Goal: Transaction & Acquisition: Purchase product/service

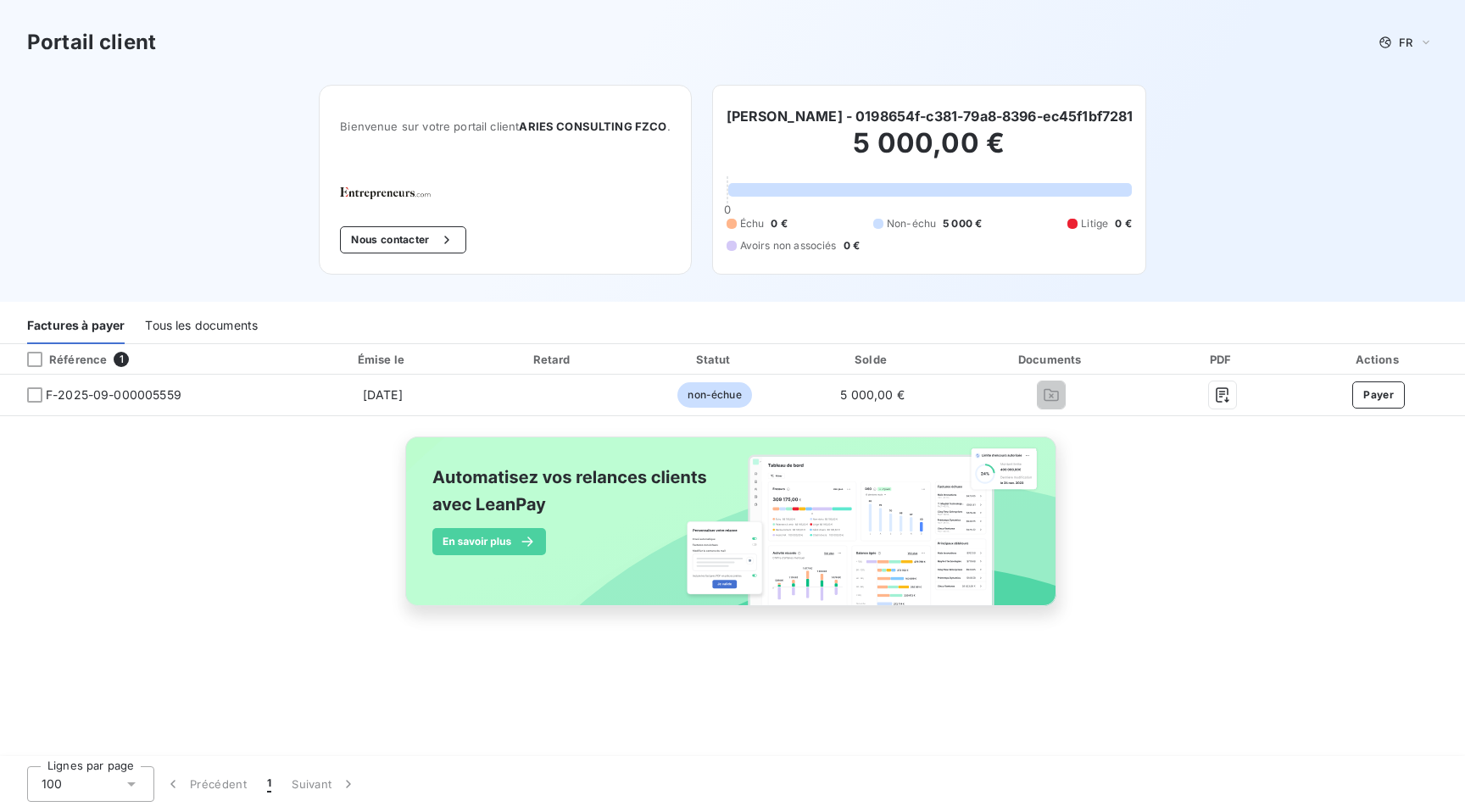
click at [900, 134] on h2 "5 000,00 €" at bounding box center [929, 152] width 405 height 51
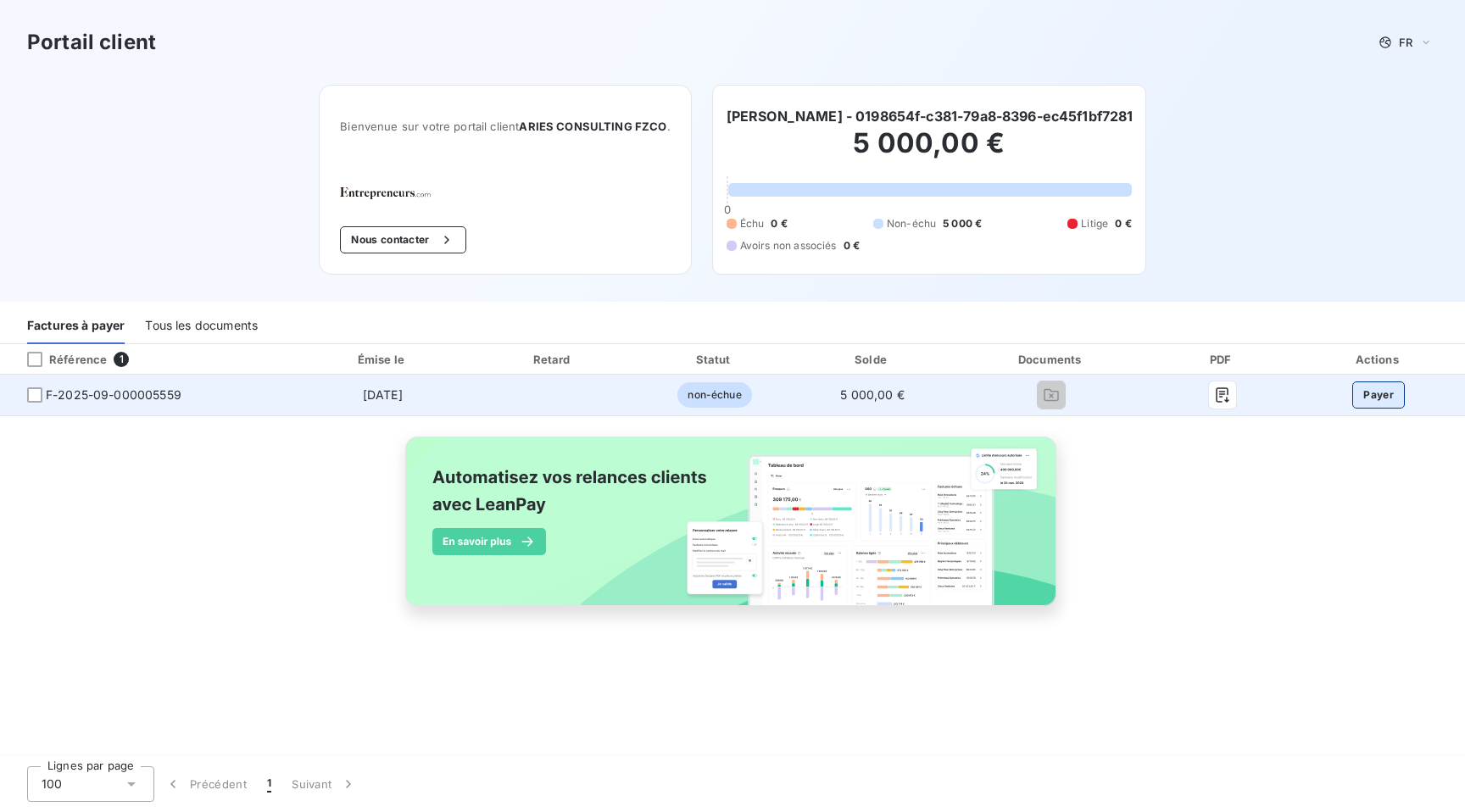
click at [1367, 388] on button "Payer" at bounding box center [1378, 395] width 53 height 27
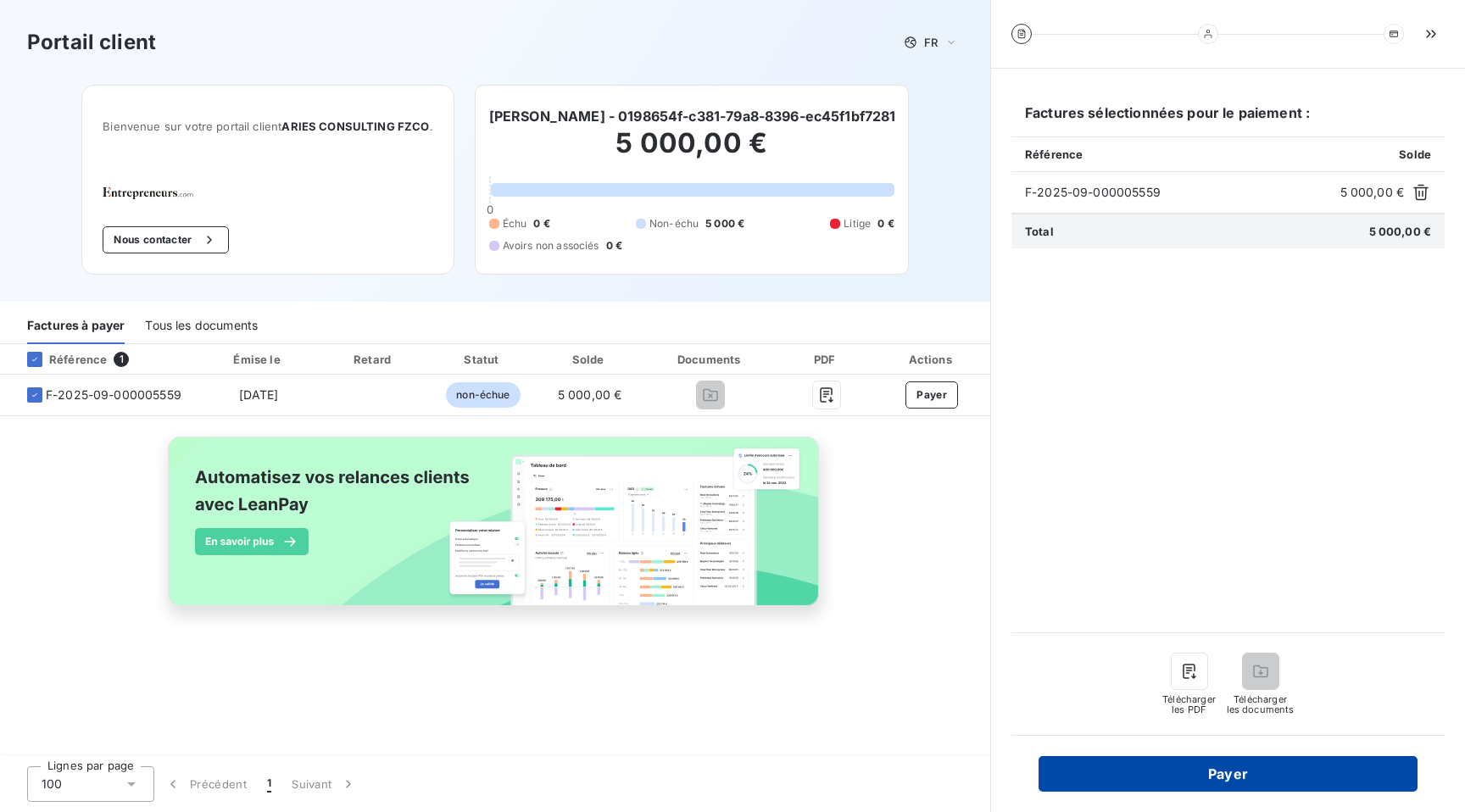
click at [1239, 779] on button "Payer" at bounding box center [1227, 773] width 379 height 36
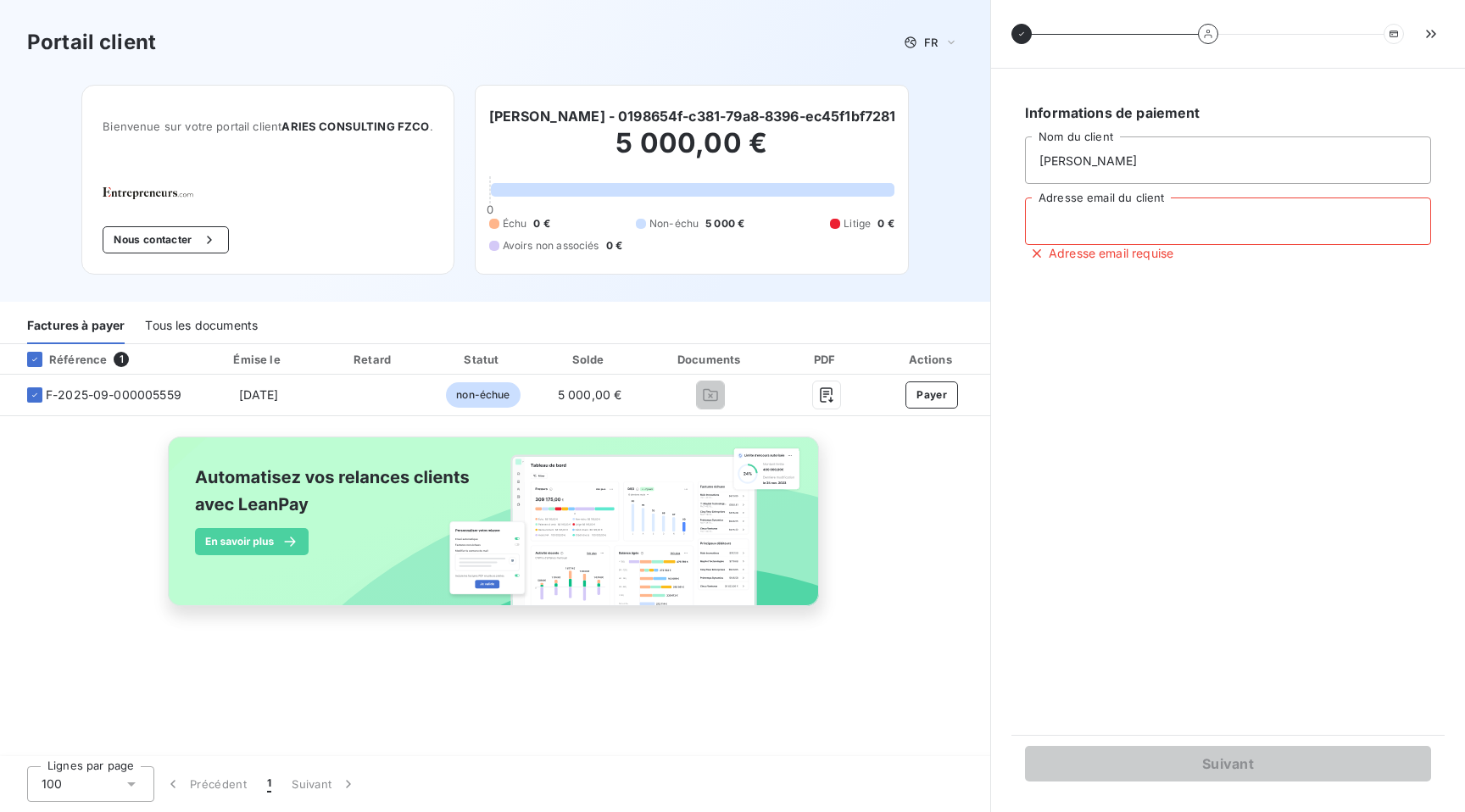
click at [1106, 225] on input "Adresse email du client" at bounding box center [1227, 221] width 406 height 48
type input "[PERSON_NAME][EMAIL_ADDRESS][DOMAIN_NAME]"
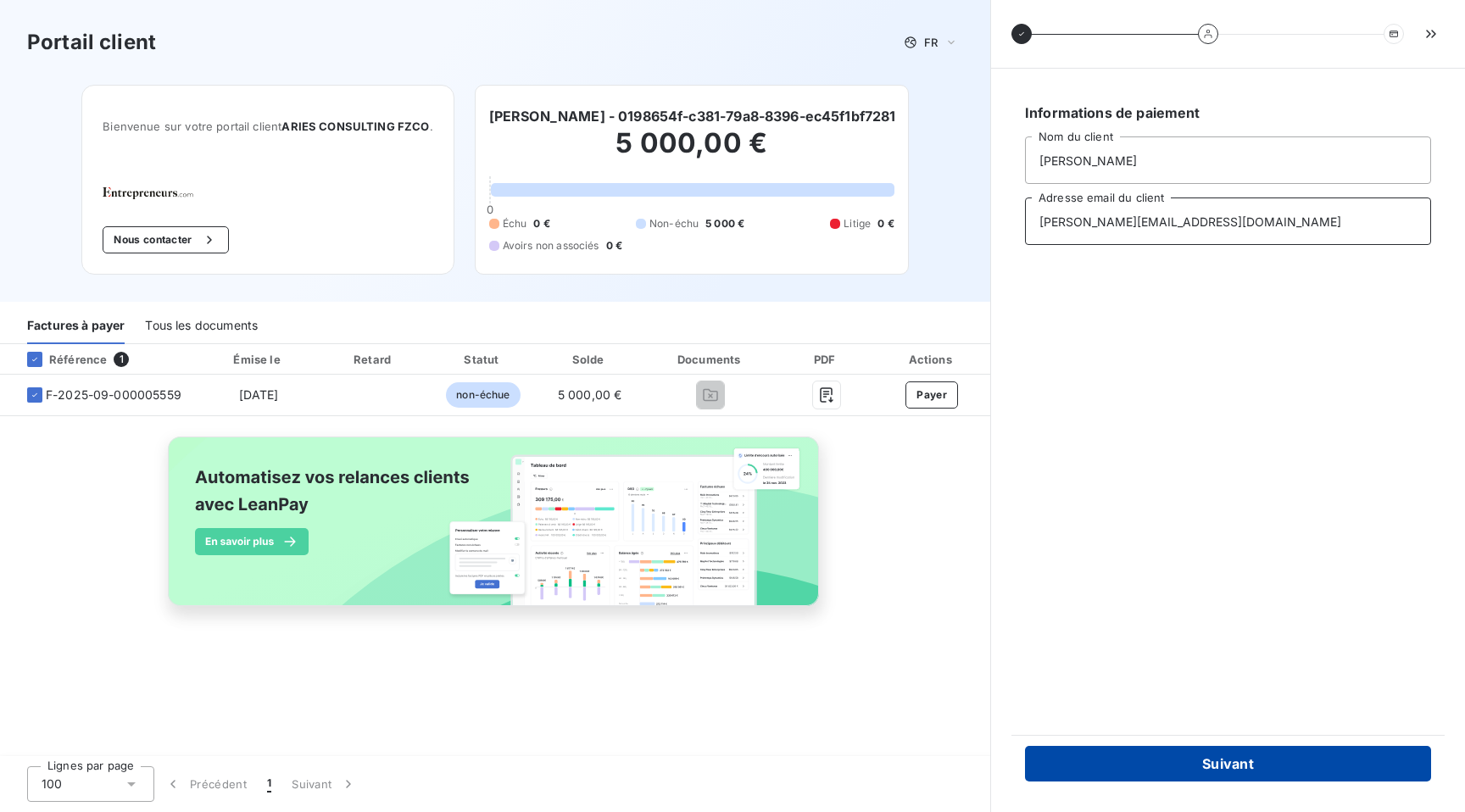
click at [1227, 751] on button "Suivant" at bounding box center [1227, 763] width 406 height 36
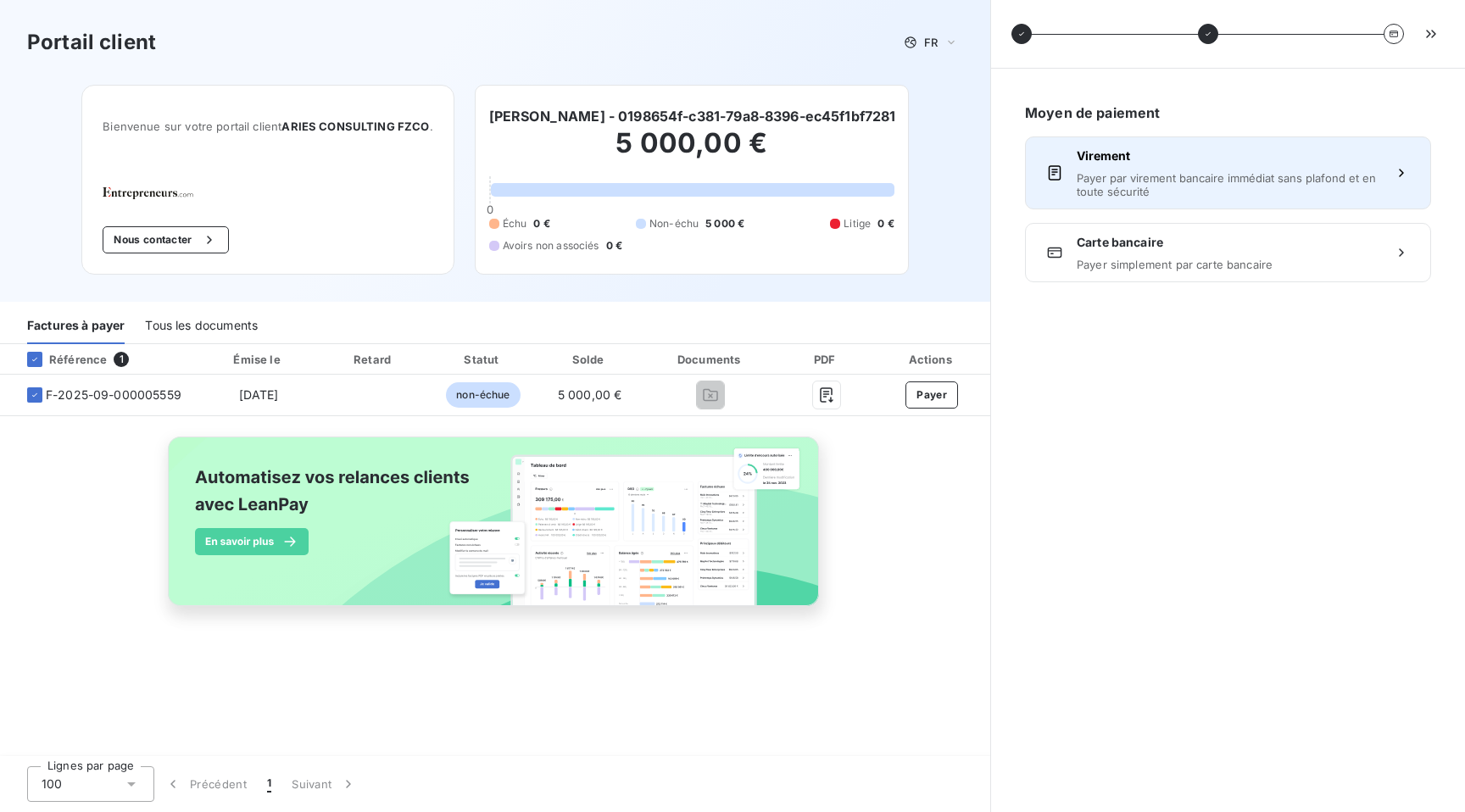
click at [1183, 175] on span "Payer par virement bancaire immédiat sans plafond et en toute sécurité" at bounding box center [1227, 185] width 303 height 27
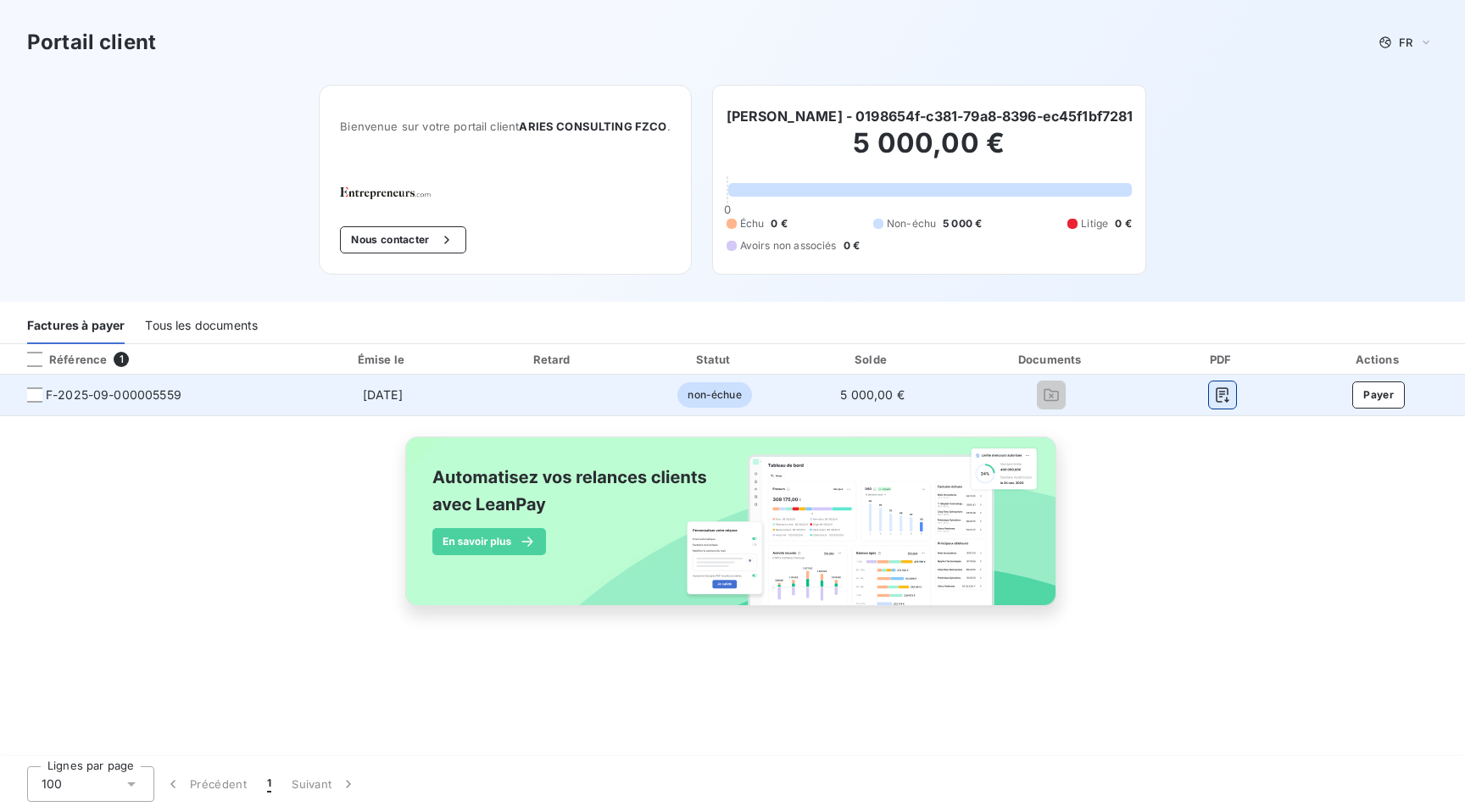
click at [1225, 393] on icon "button" at bounding box center [1221, 394] width 17 height 17
